Goal: Find specific page/section: Find specific page/section

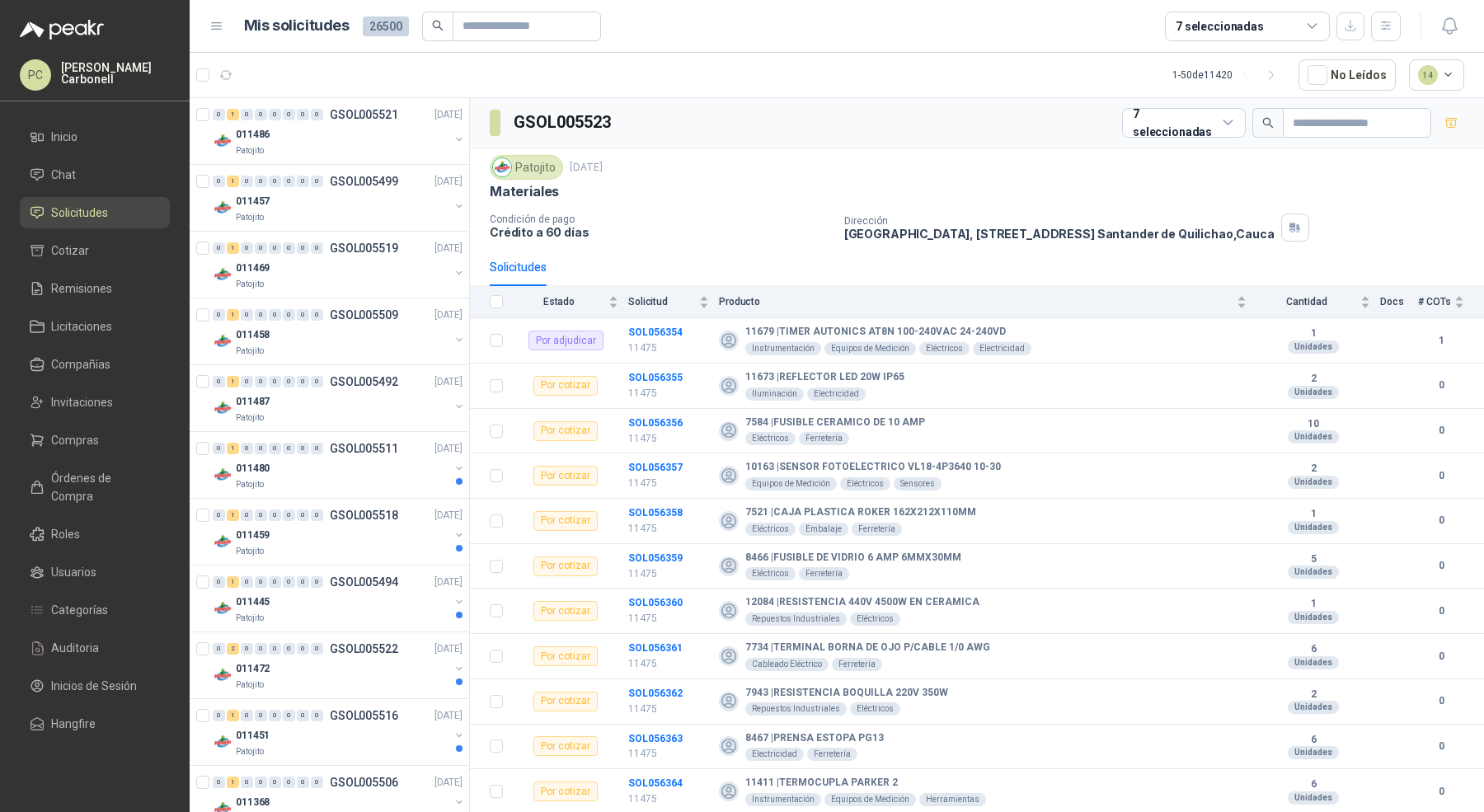
scroll to position [4, 0]
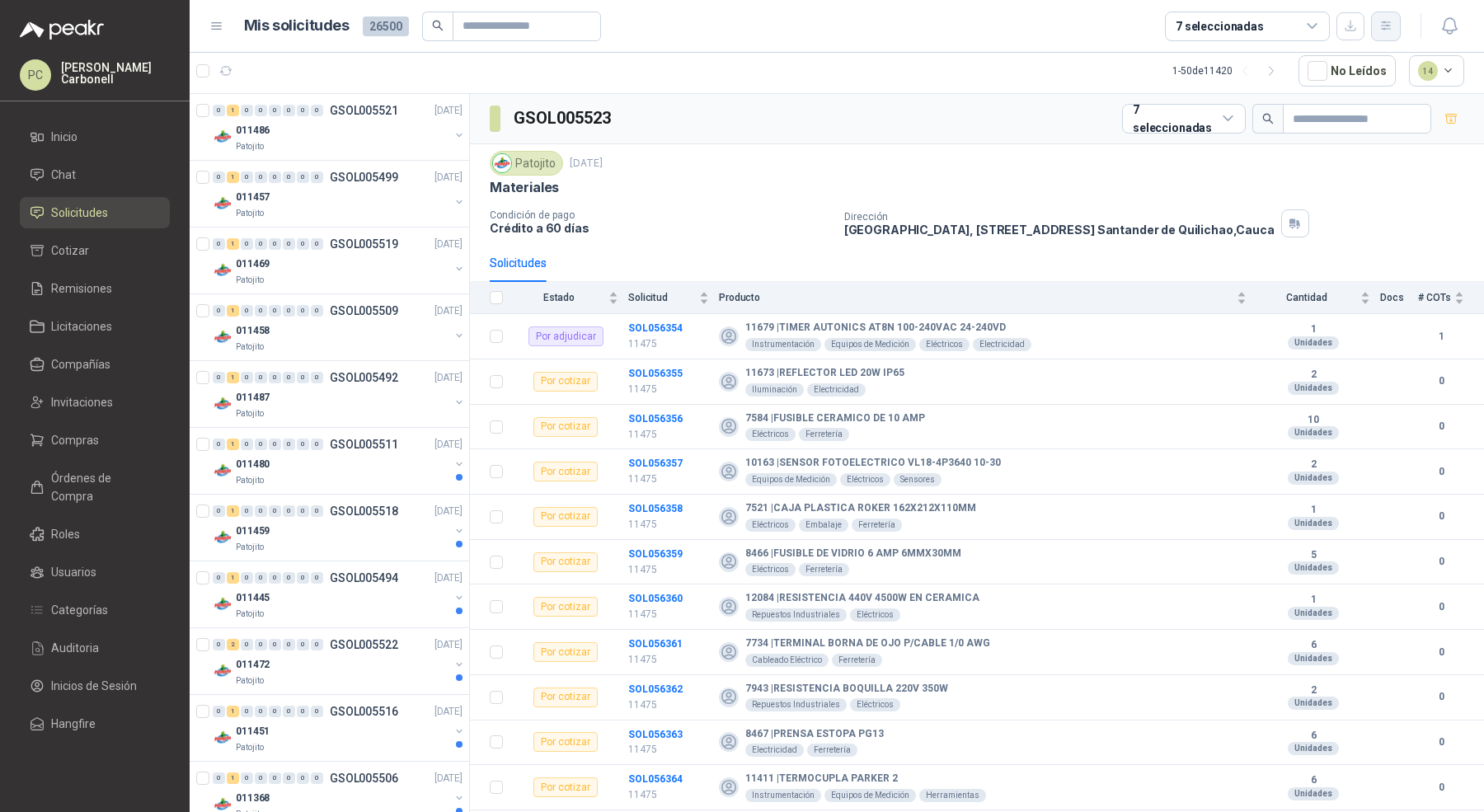
click at [1390, 35] on button "button" at bounding box center [1386, 27] width 30 height 30
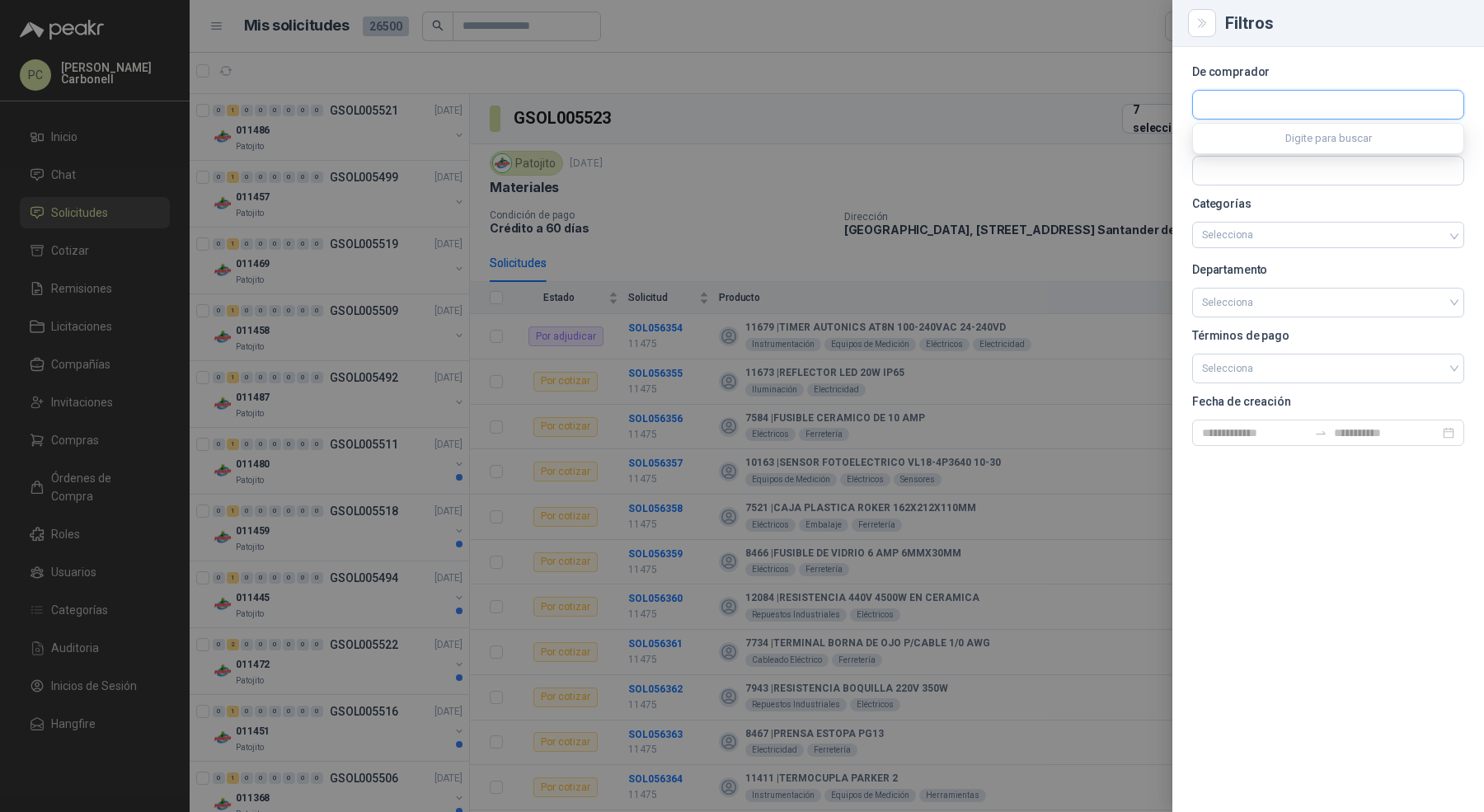
click at [1311, 103] on input "text" at bounding box center [1328, 105] width 270 height 28
type input "******"
click at [1270, 133] on button "Gimnasio La Colina NIT : 890324022" at bounding box center [1329, 144] width 257 height 28
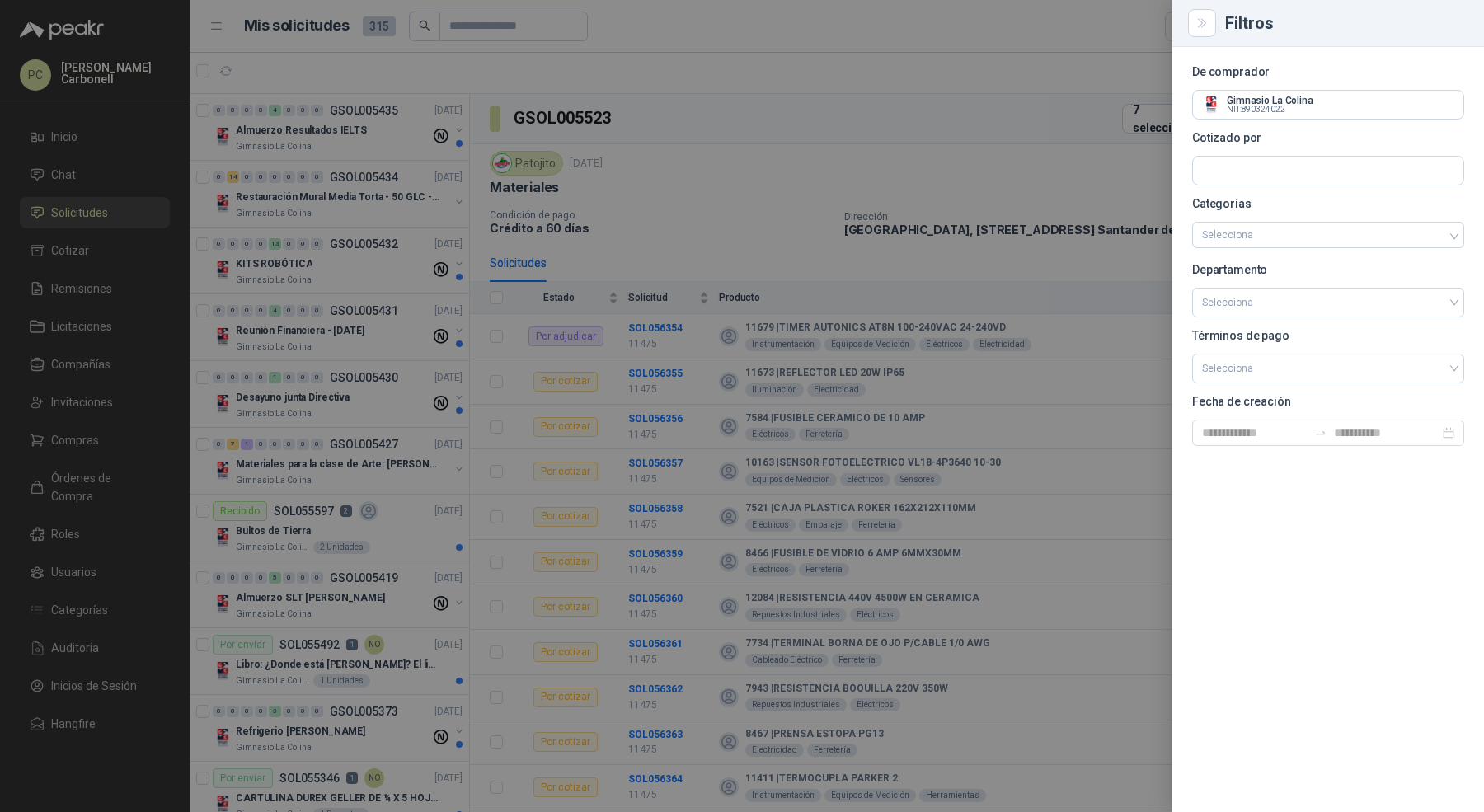
click at [354, 194] on div at bounding box center [742, 406] width 1484 height 812
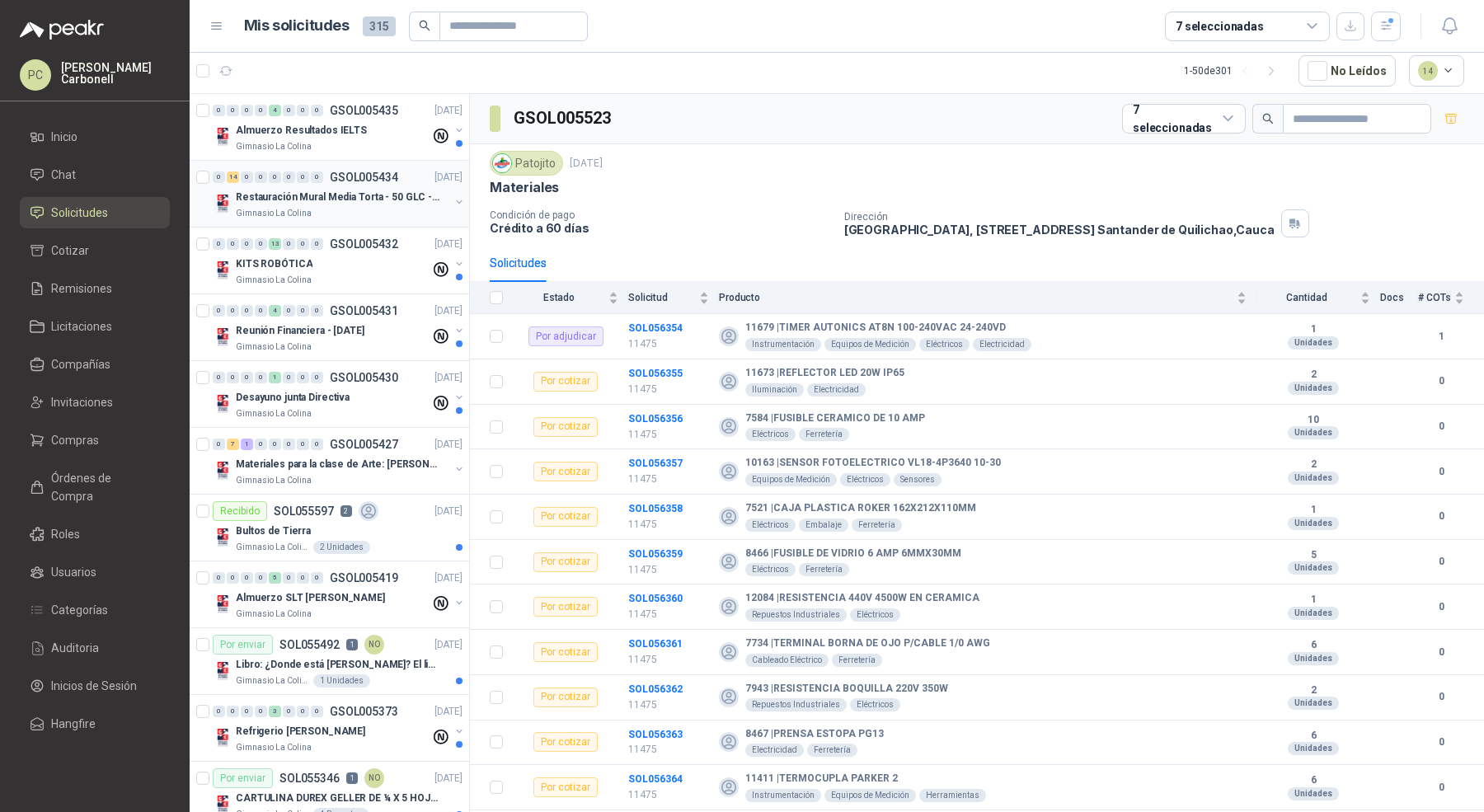
click at [452, 198] on button "button" at bounding box center [458, 201] width 13 height 13
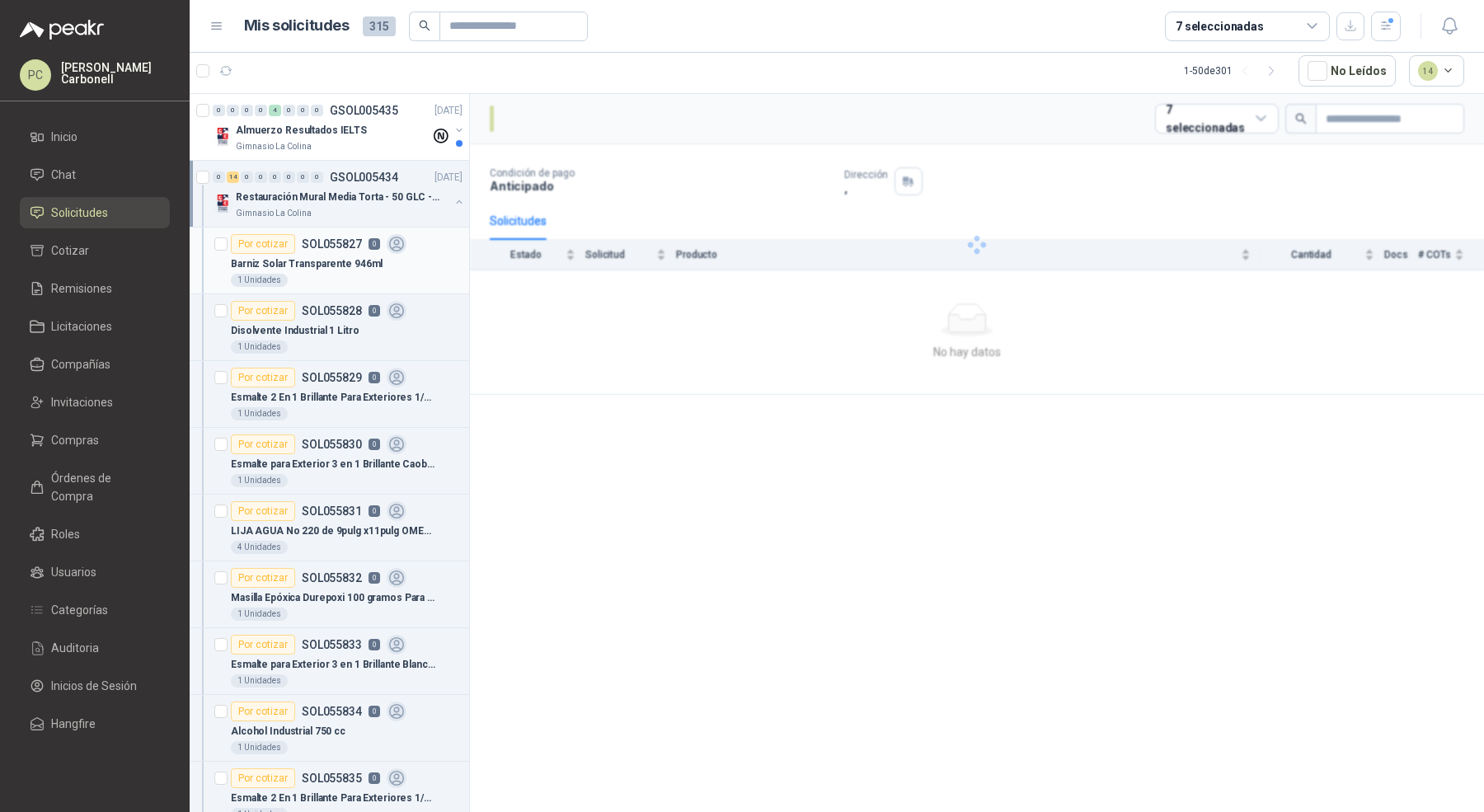
click at [387, 254] on div "Barniz Solar Transparente 946ml" at bounding box center [347, 264] width 232 height 20
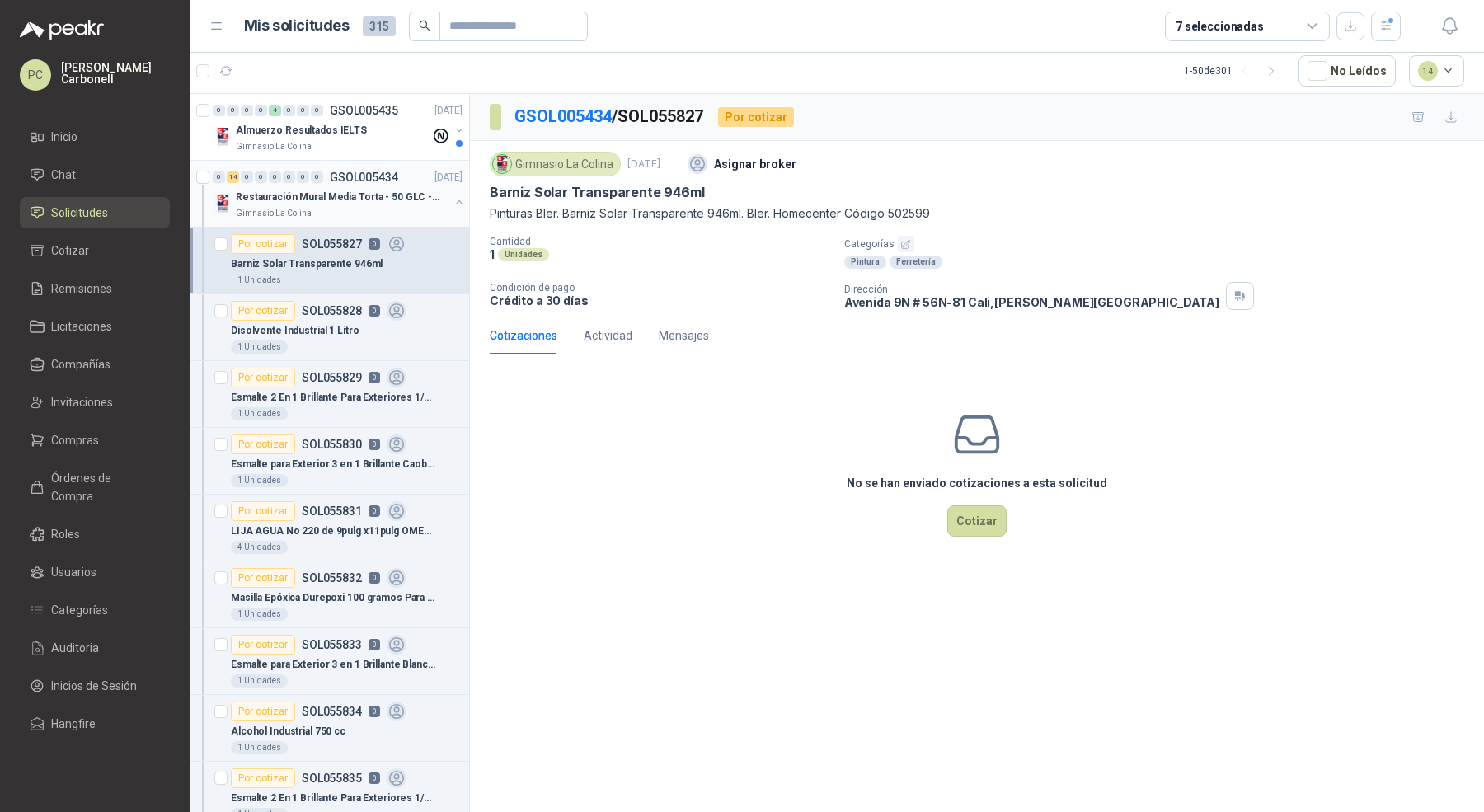
click at [452, 198] on button "button" at bounding box center [458, 201] width 13 height 13
